Goal: Navigation & Orientation: Go to known website

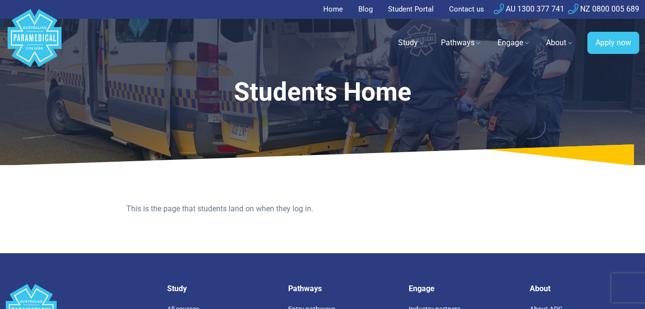
click at [383, 21] on nav ".logo-block-c1{fill:#3CC5EE;} .logo-block-c2{fill:#FFF;} .logo-horizontal-c1{fi…" at bounding box center [323, 43] width 634 height 49
click at [410, 12] on link "Student Portal" at bounding box center [411, 9] width 57 height 19
click at [425, 5] on link "Student Portal" at bounding box center [411, 9] width 57 height 19
